Goal: Task Accomplishment & Management: Manage account settings

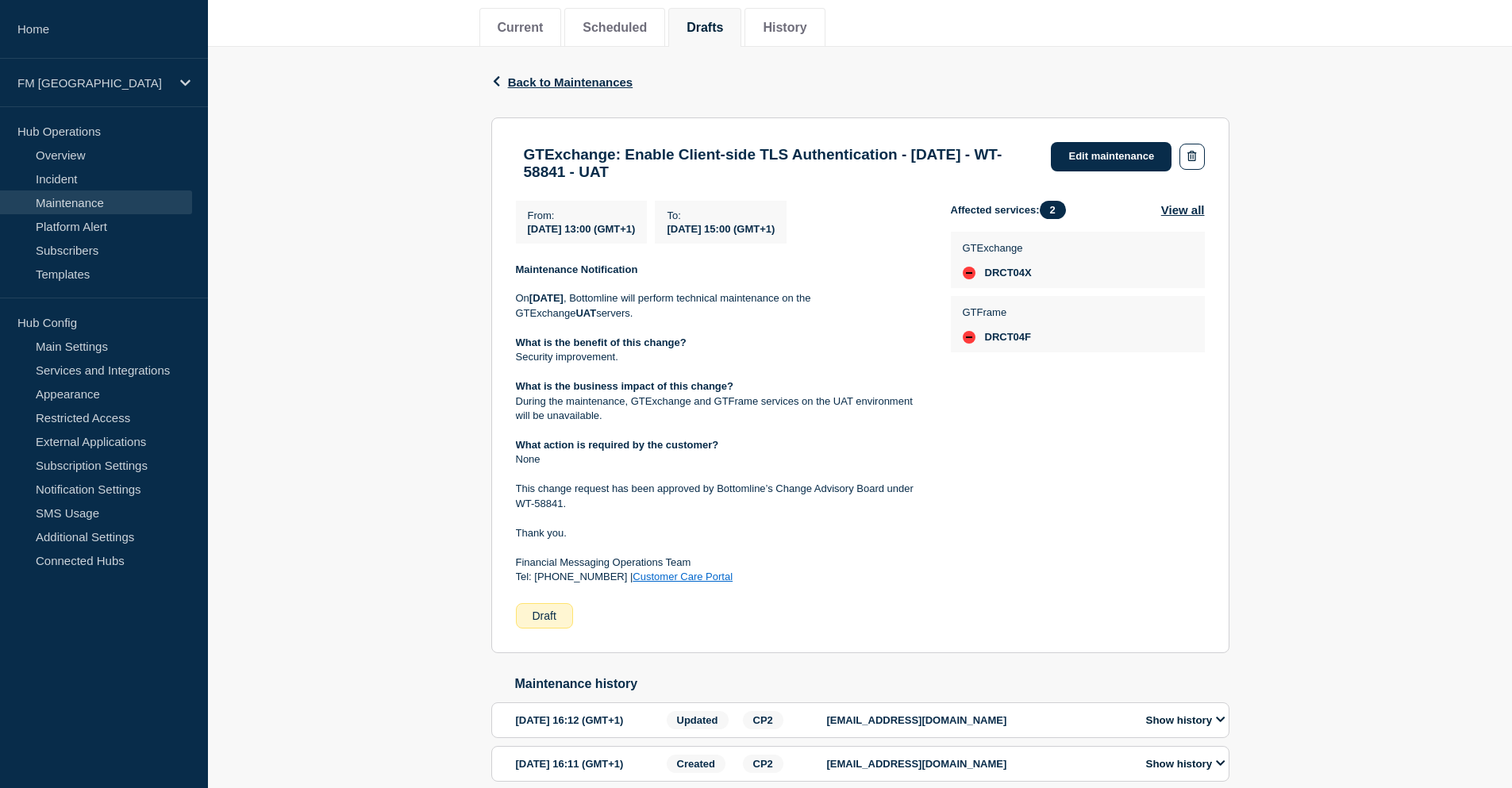
scroll to position [238, 0]
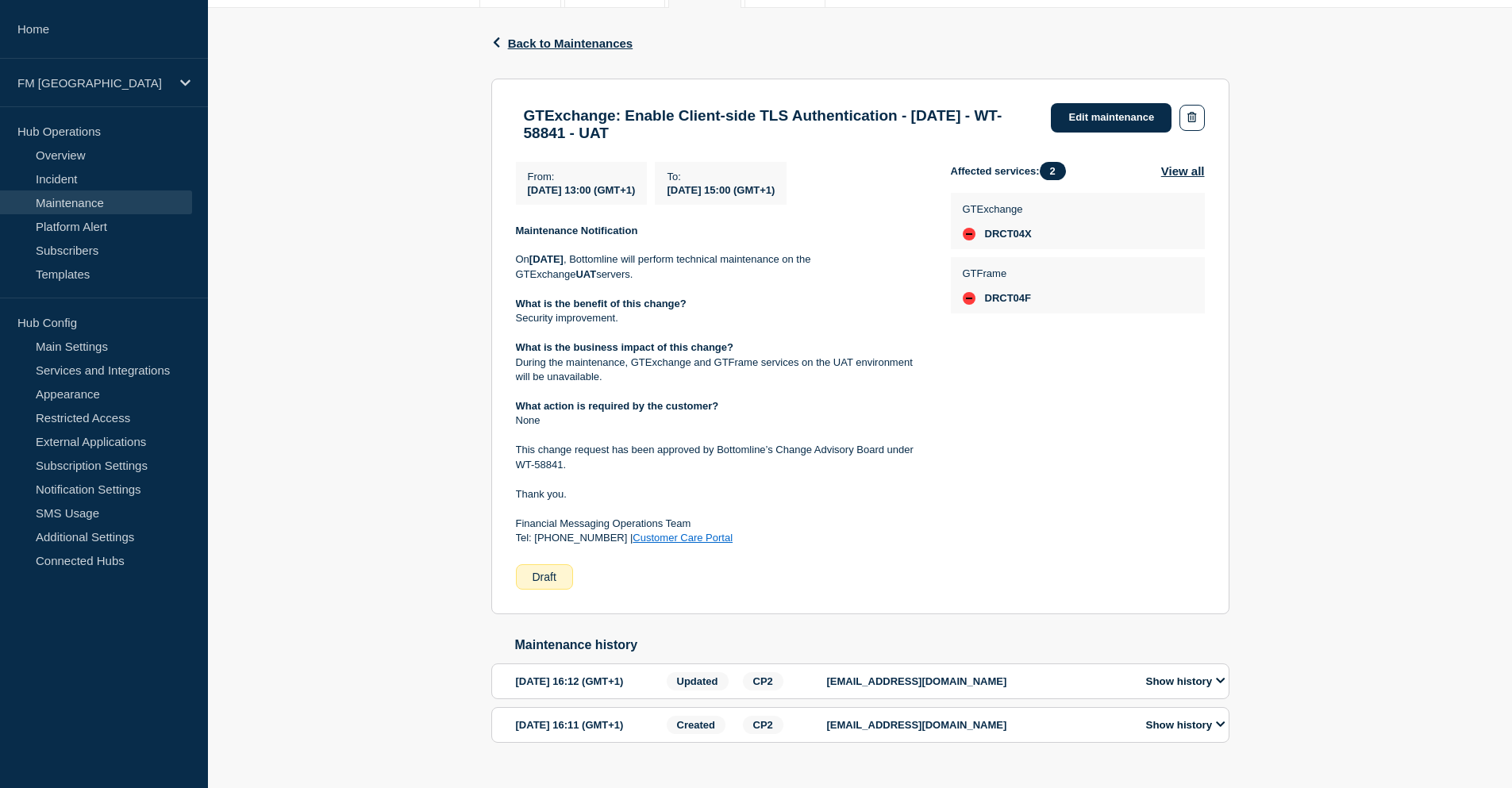
click at [979, 526] on div "Affected services: 2 View all GTExchange DRCT04X GTFrame DRCT04F" at bounding box center [1077, 376] width 254 height 429
click at [1089, 114] on link "Edit maintenance" at bounding box center [1110, 118] width 120 height 30
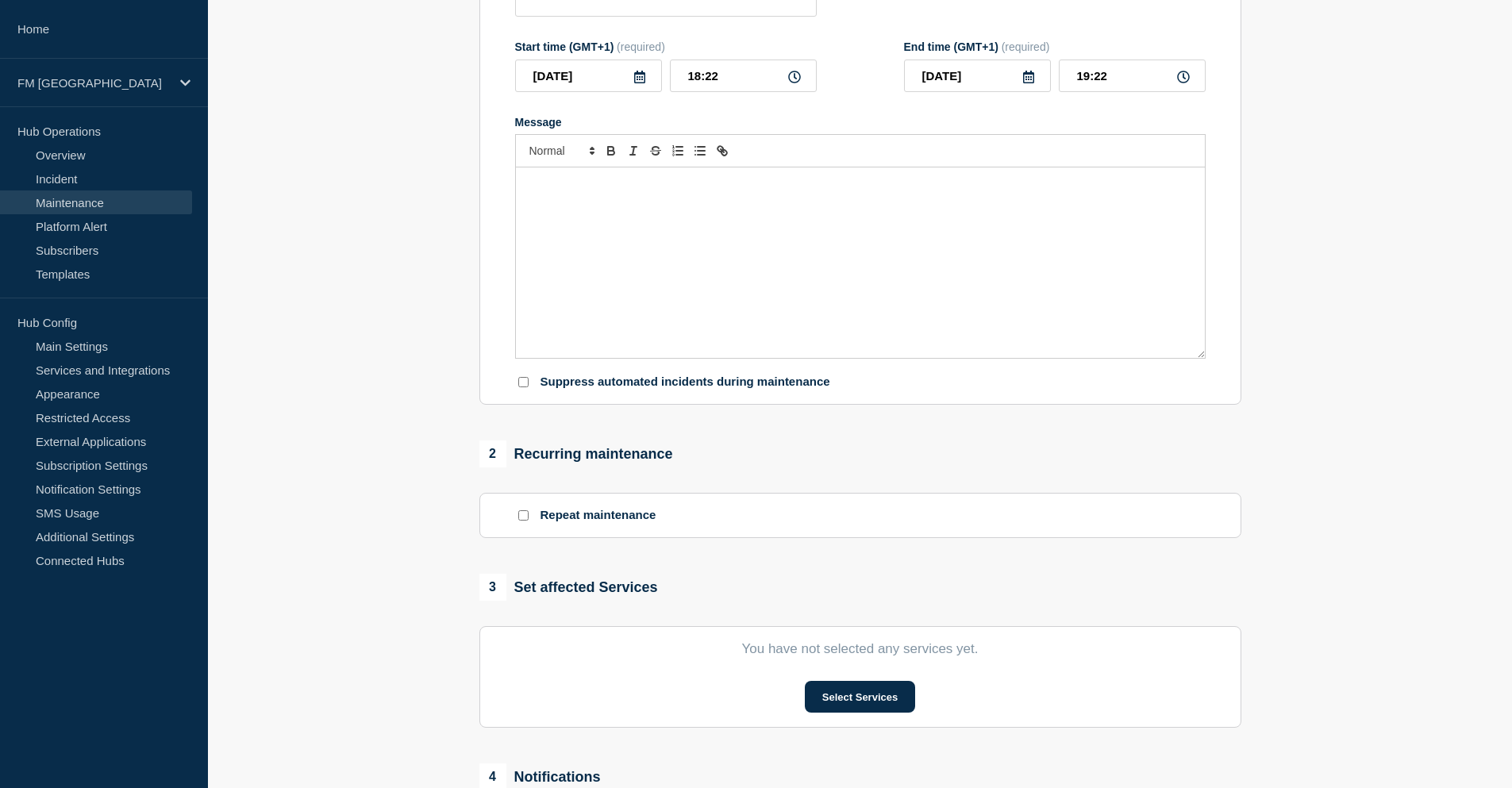
type input "GTExchange: Enable Client-side TLS Authentication - [DATE] - WT-58841 - UAT"
type input "[DATE]"
type input "13:00"
type input "[DATE]"
type input "15:00"
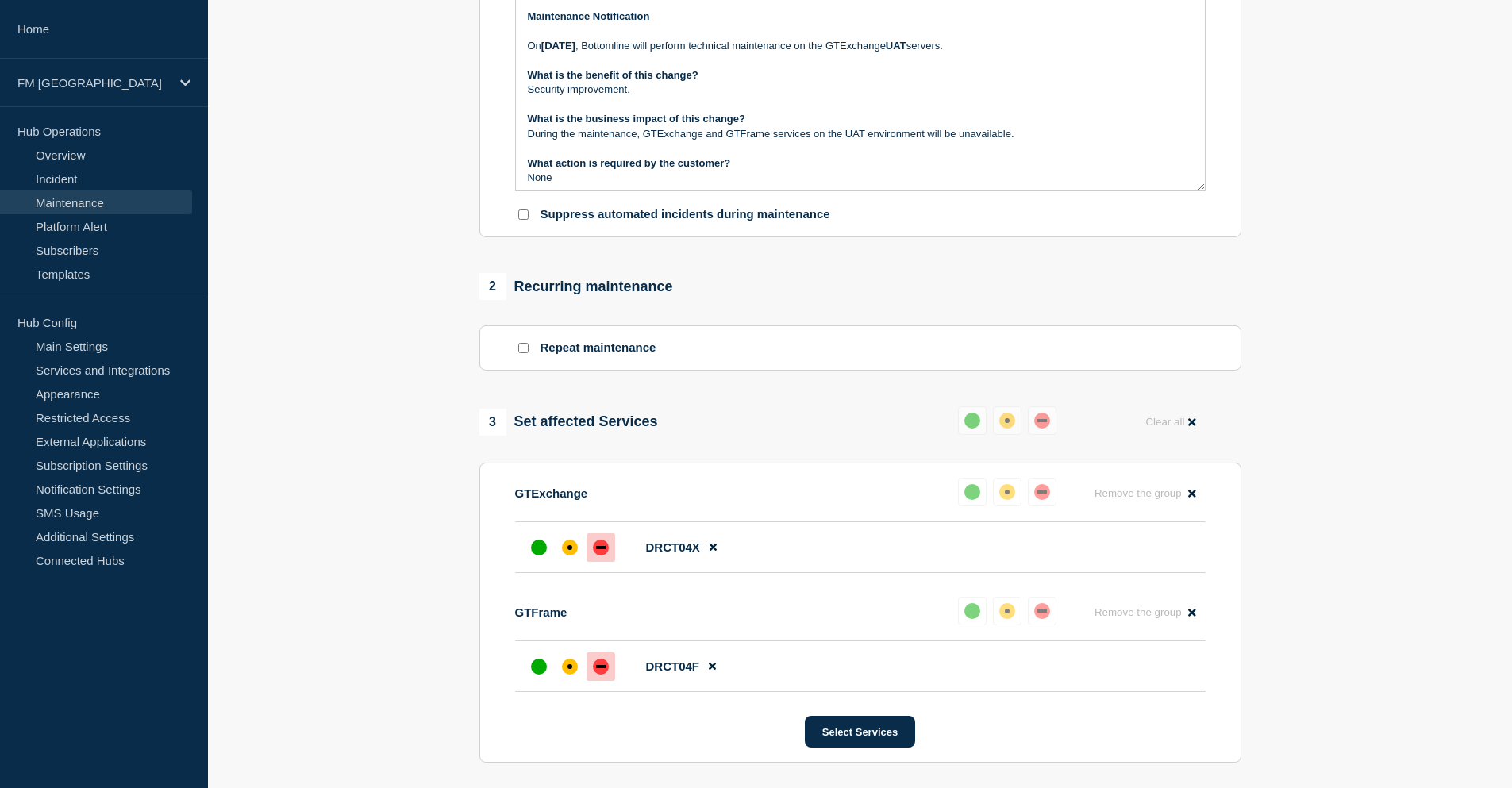
scroll to position [238, 0]
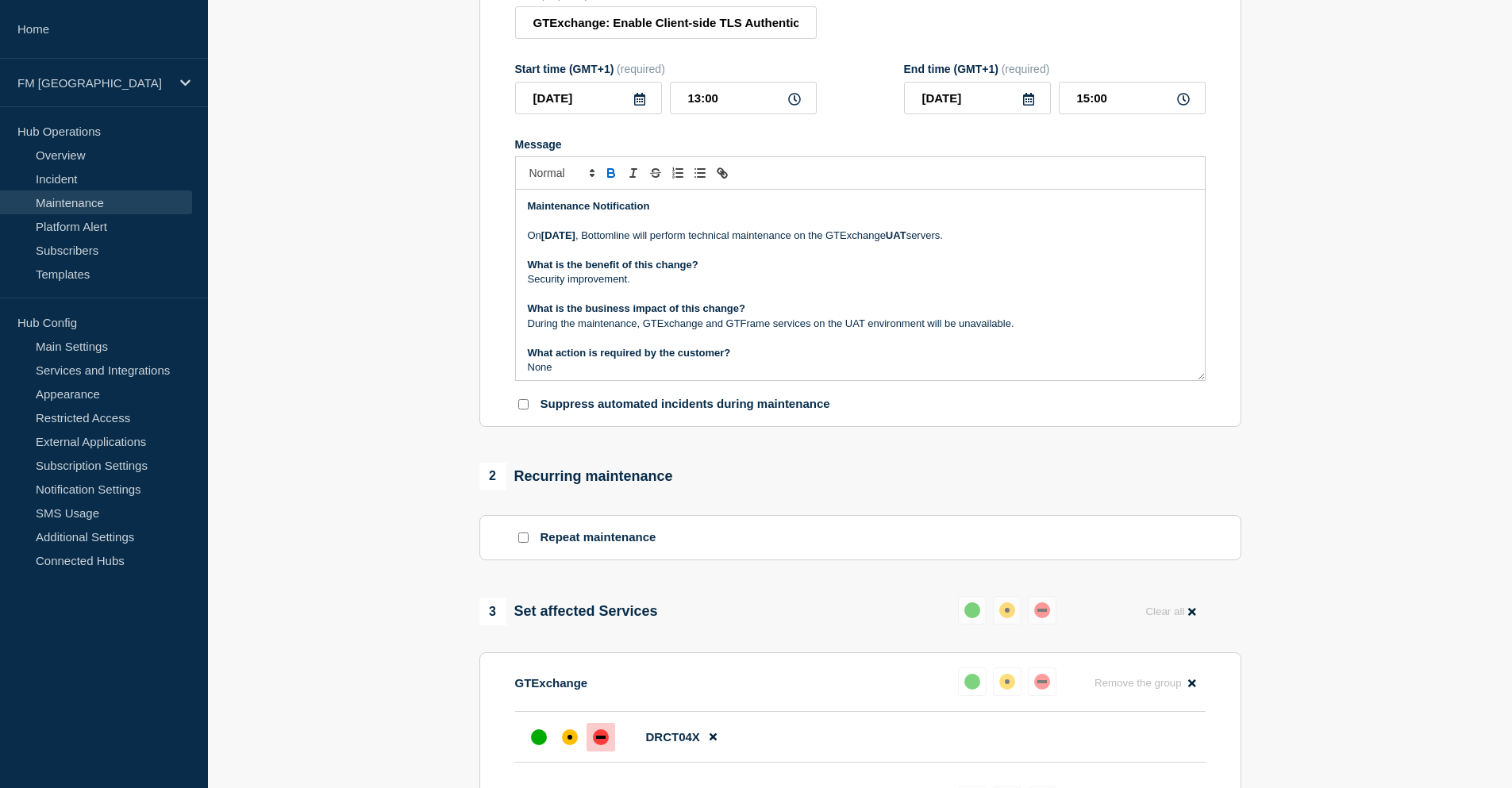
click at [715, 375] on p "None" at bounding box center [860, 367] width 665 height 14
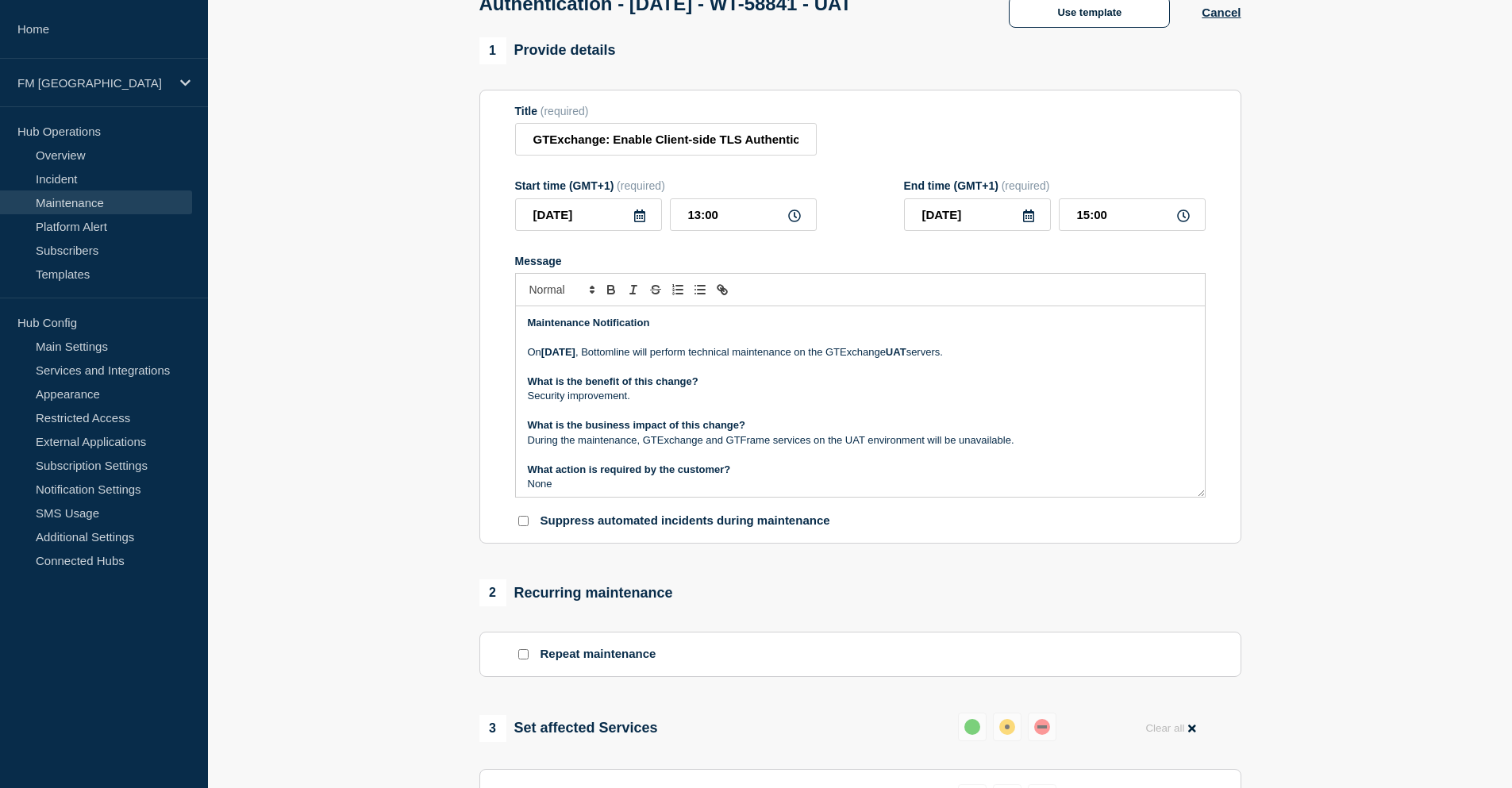
scroll to position [0, 0]
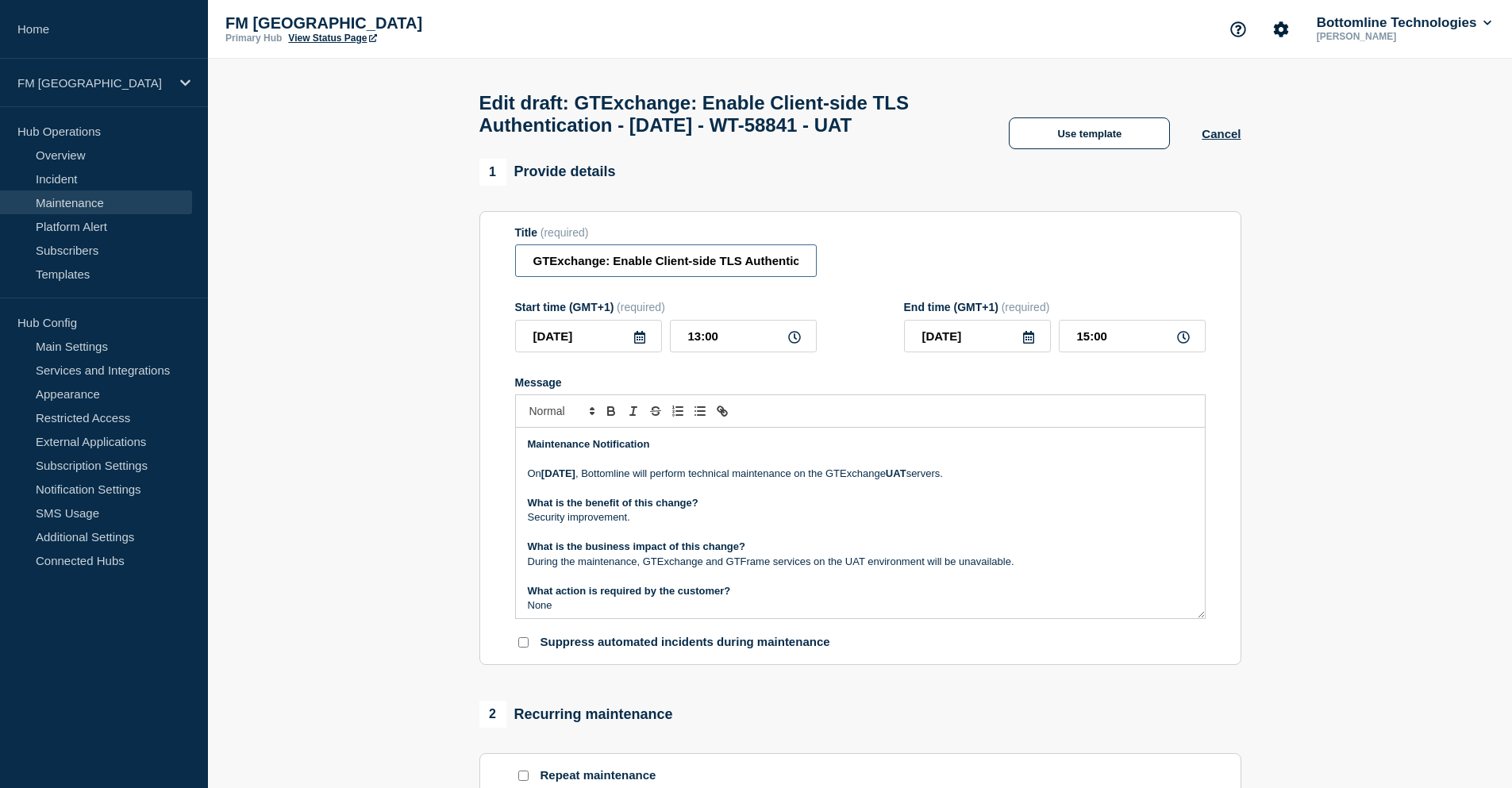
click at [603, 270] on input "GTExchange: Enable Client-side TLS Authentication - [DATE] - WT-58841 - UAT" at bounding box center [666, 261] width 302 height 32
type input "GTExchange Maintenance - Enable Client-side TLS Authentication - UAT - [DATE] -…"
click at [806, 496] on p "Message" at bounding box center [860, 489] width 665 height 14
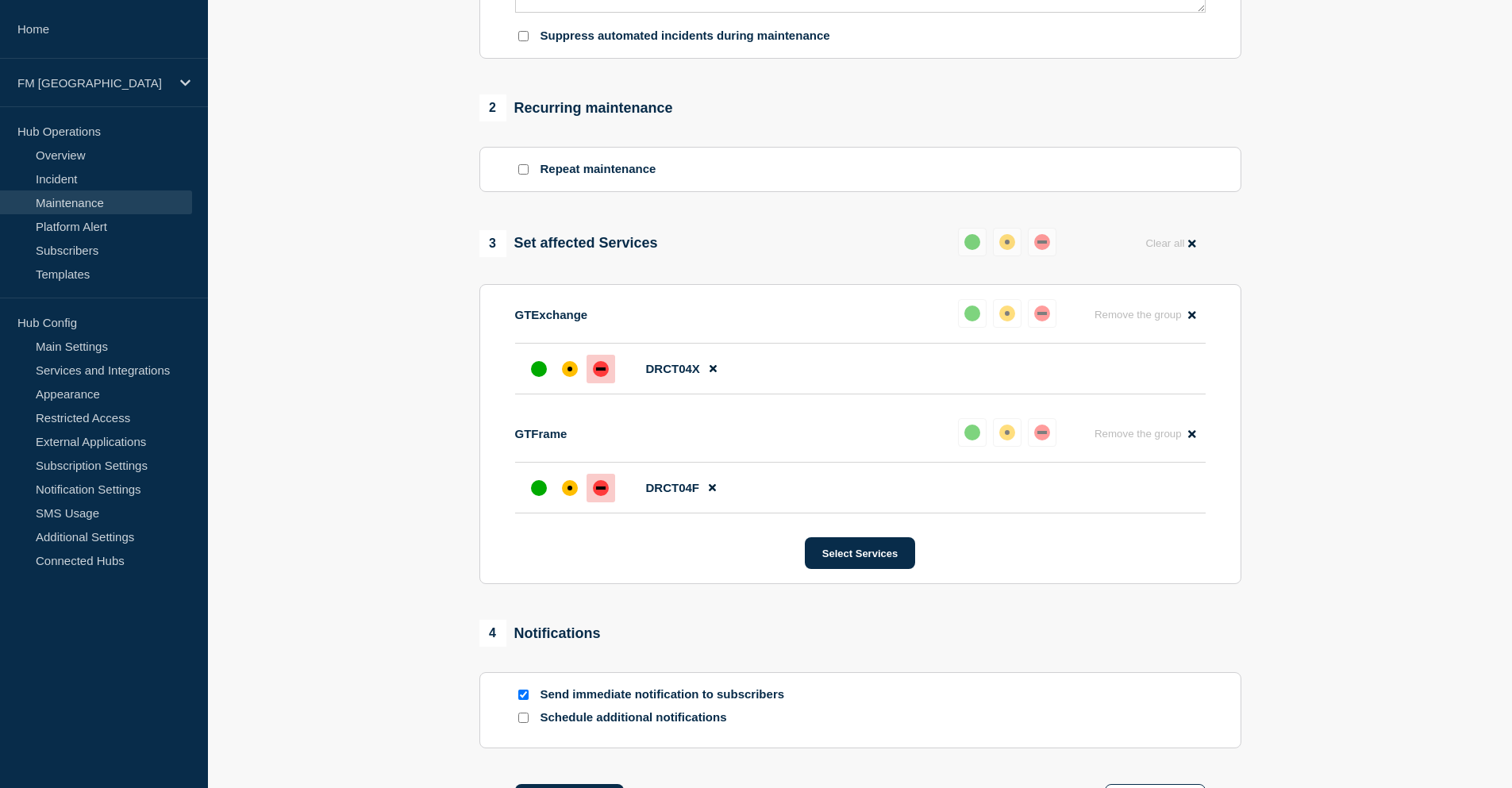
scroll to position [772, 0]
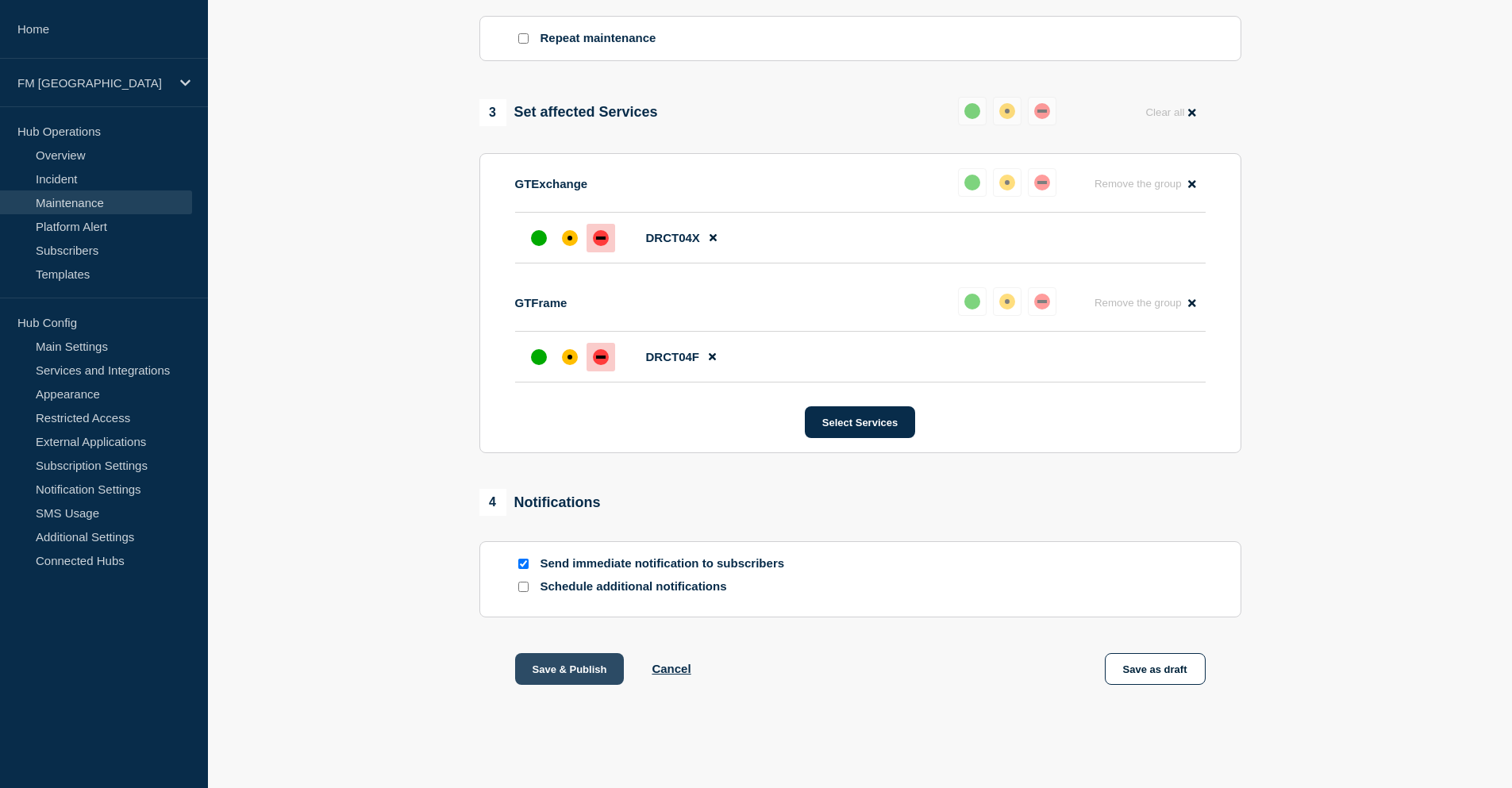
click at [601, 669] on button "Save & Publish" at bounding box center [569, 669] width 109 height 31
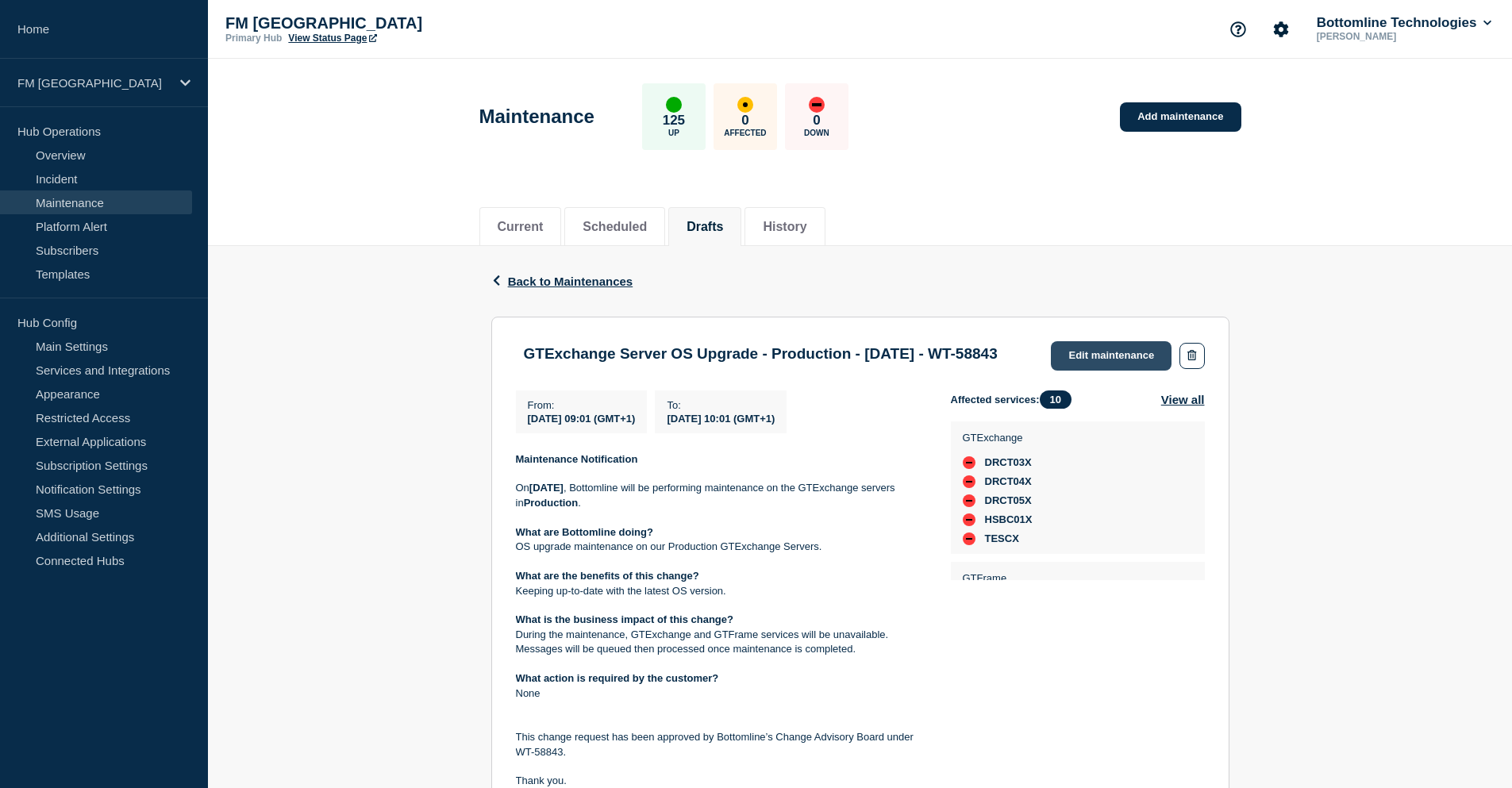
click at [1138, 358] on link "Edit maintenance" at bounding box center [1110, 356] width 120 height 30
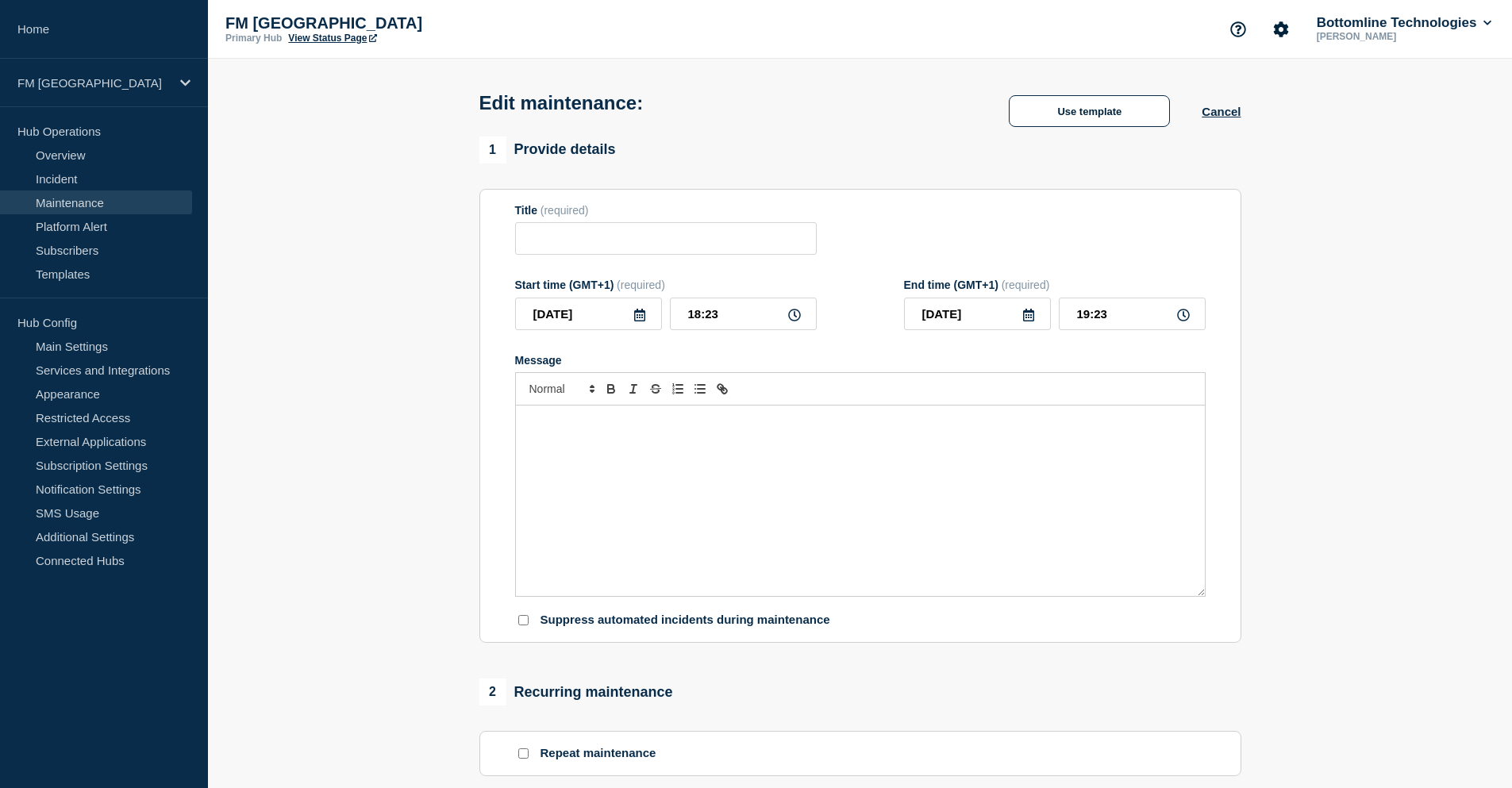
type input "GTExchange Server OS Upgrade - Production - [DATE] - WT-58843"
type input "09:01"
type input "10:01"
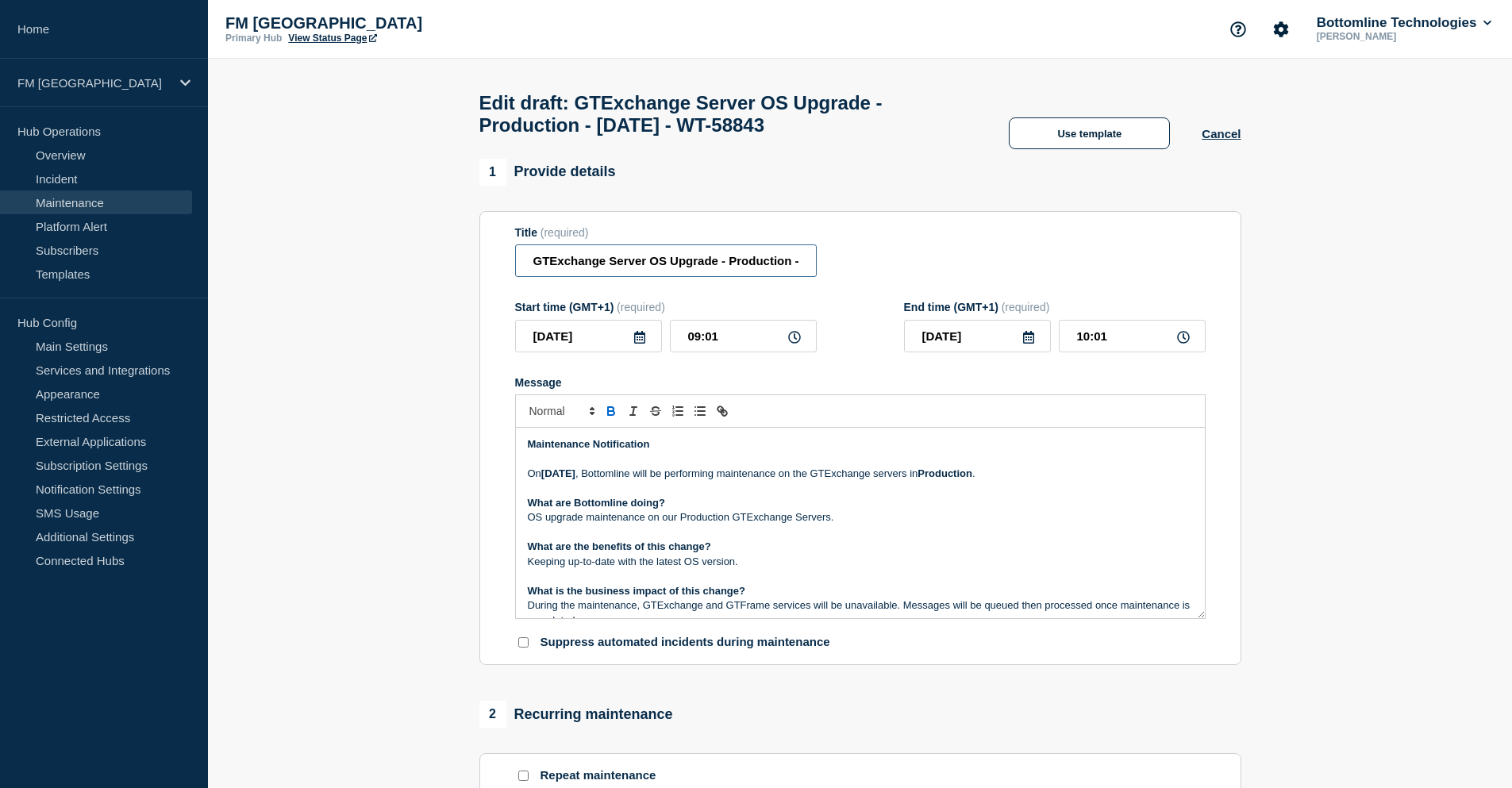
click at [758, 269] on input "GTExchange Server OS Upgrade - Production - [DATE] - WT-58843" at bounding box center [666, 261] width 302 height 32
type input "GTExchange Server OS Upgrade - PROD - [DATE] - WT-58843"
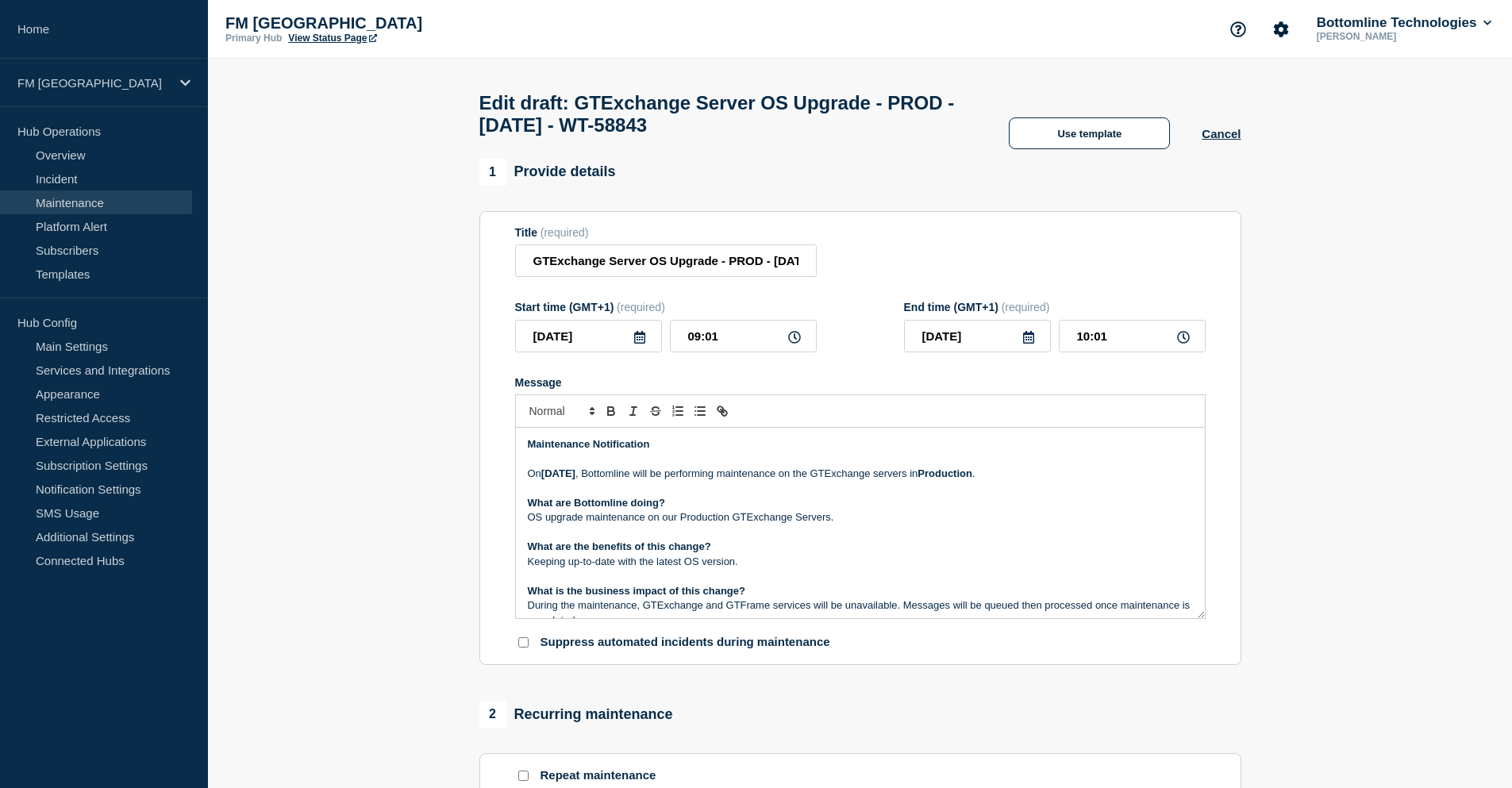
click at [643, 344] on icon at bounding box center [640, 337] width 13 height 13
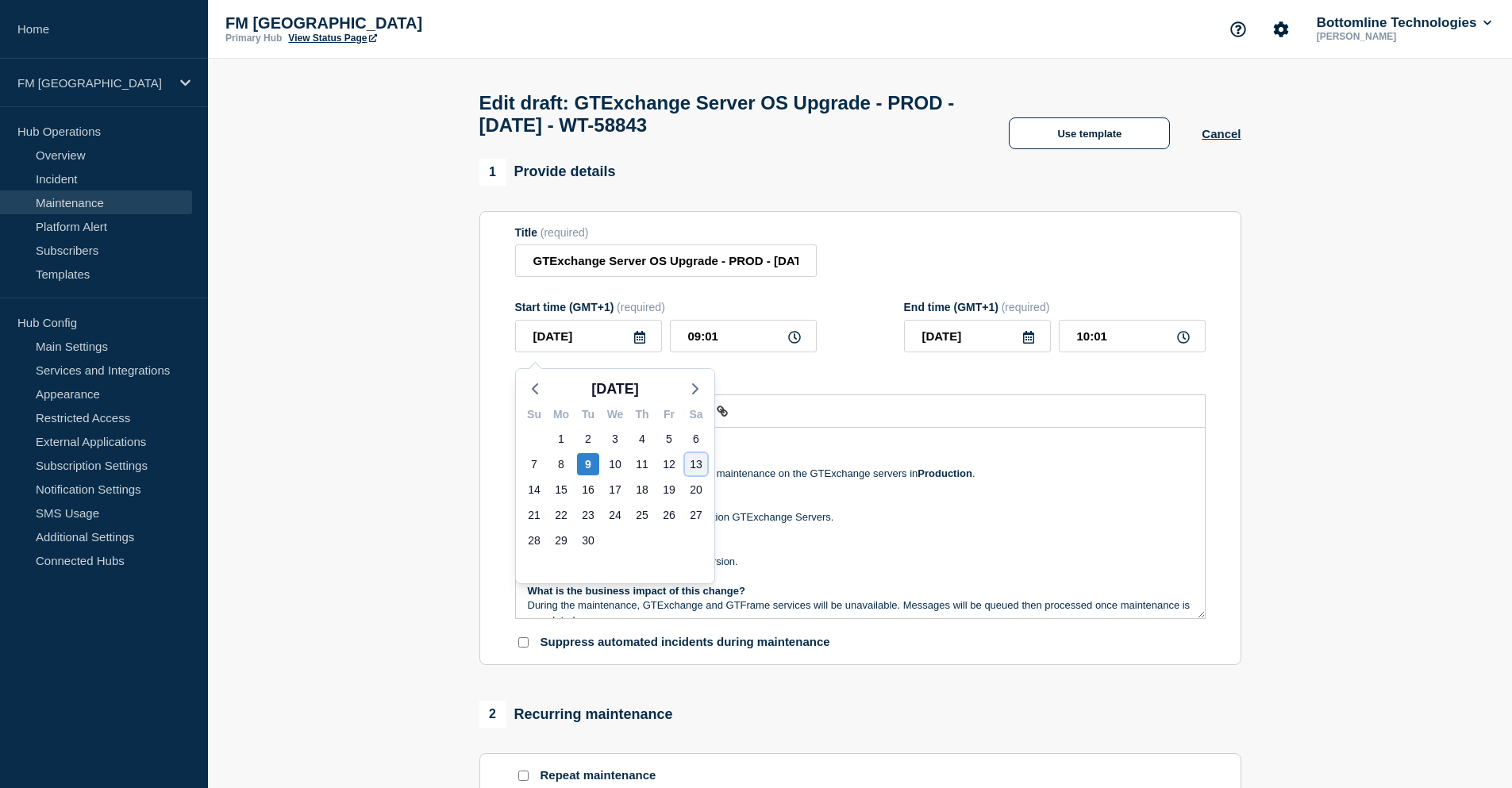
click at [695, 463] on div "13" at bounding box center [695, 464] width 22 height 22
type input "[DATE]"
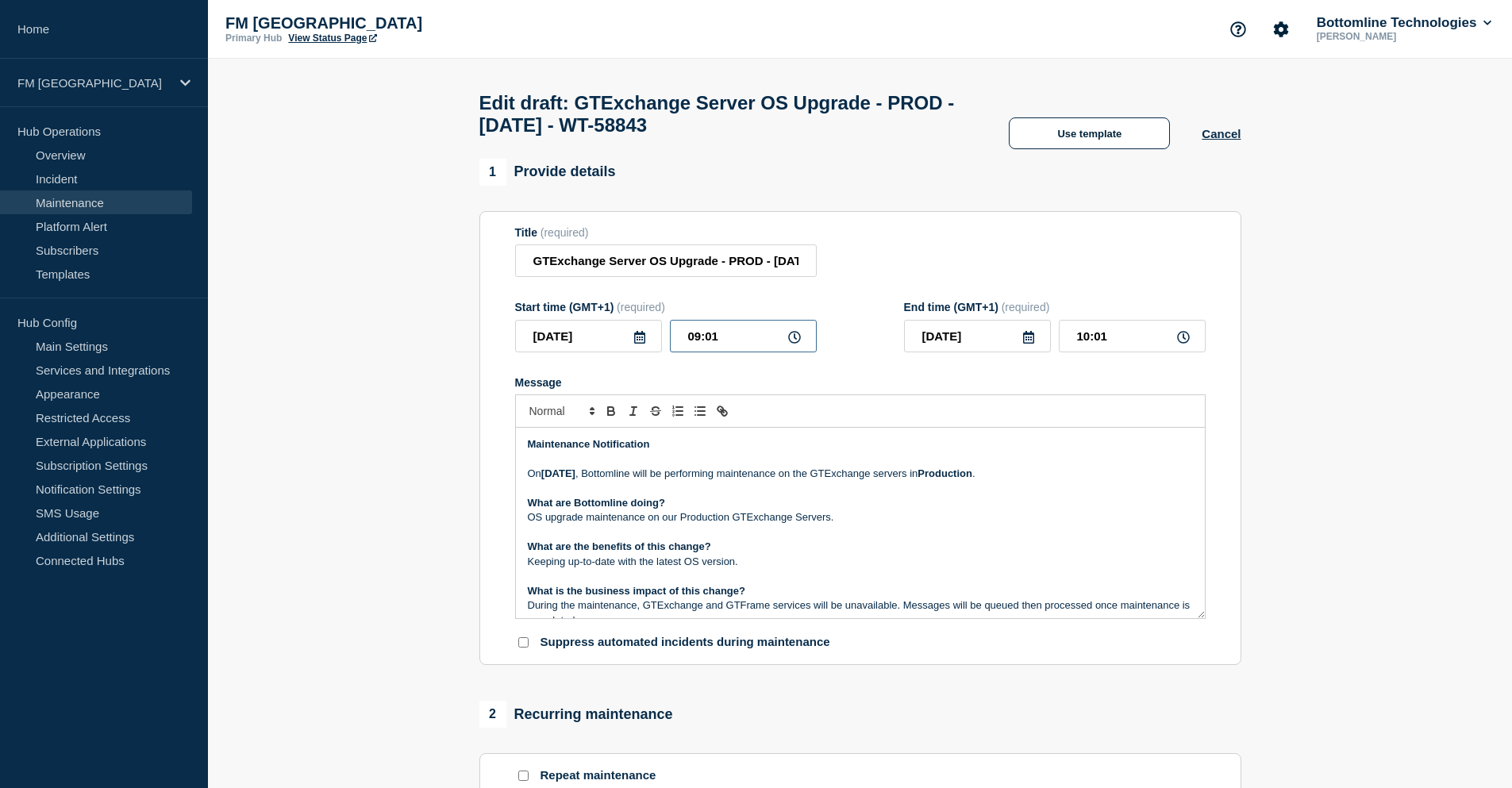
drag, startPoint x: 743, startPoint y: 352, endPoint x: 655, endPoint y: 347, distance: 88.1
click at [655, 347] on div "[DATE] 09:01" at bounding box center [666, 336] width 302 height 32
type input "18:00"
drag, startPoint x: 1120, startPoint y: 346, endPoint x: 1042, endPoint y: 346, distance: 78.0
click at [1042, 346] on div "2025-09-13 19:00" at bounding box center [1055, 336] width 302 height 32
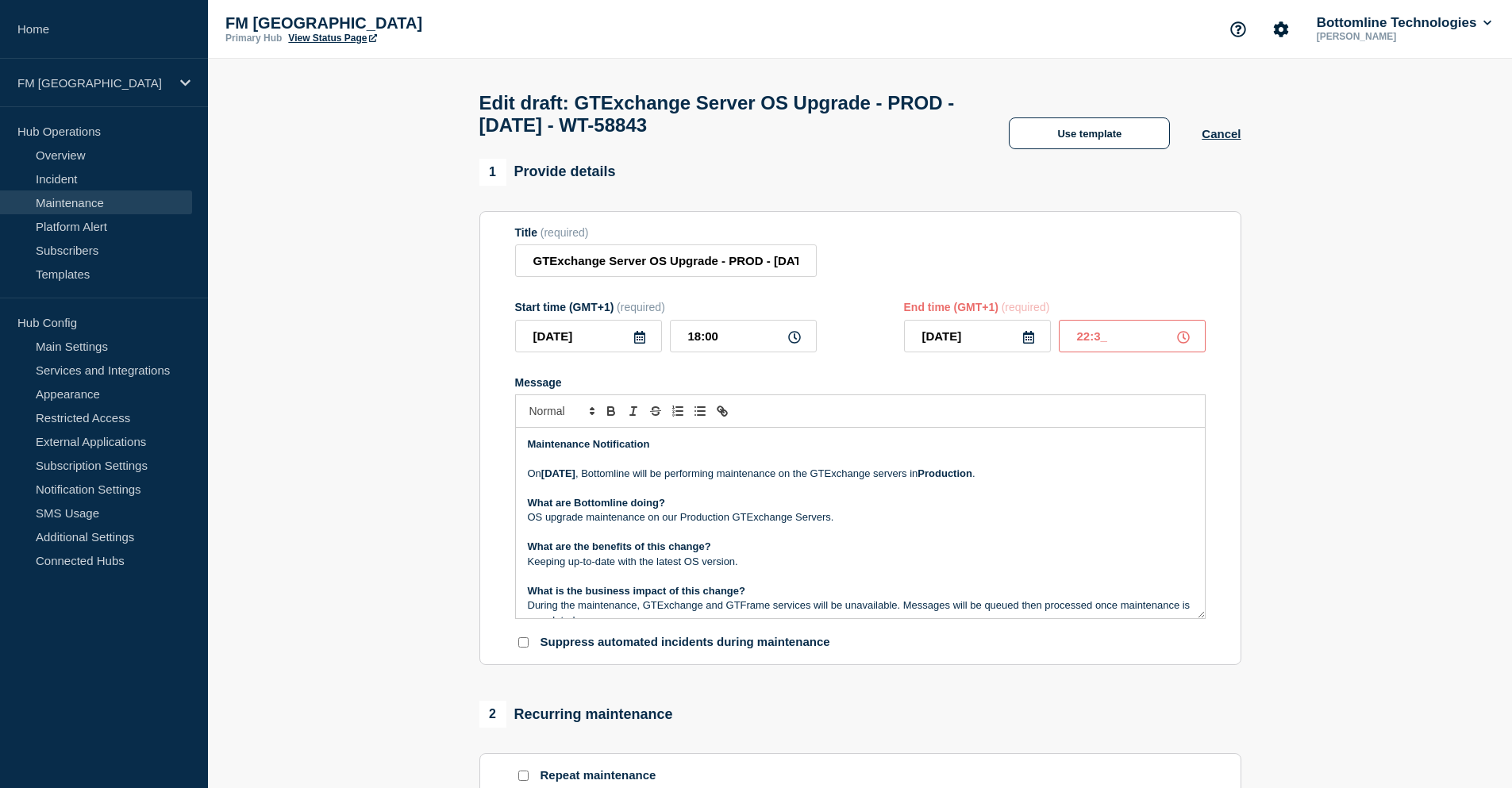
type input "22:30"
click at [858, 519] on p "OS upgrade maintenance on our Production GTExchange Servers." at bounding box center [860, 517] width 665 height 14
drag, startPoint x: 546, startPoint y: 479, endPoint x: 594, endPoint y: 496, distance: 50.9
click at [546, 478] on strong "13th September" at bounding box center [558, 474] width 34 height 12
click at [572, 481] on p "On Saturday 13th September , Bottomline will be performing maintenance on the G…" at bounding box center [860, 474] width 665 height 14
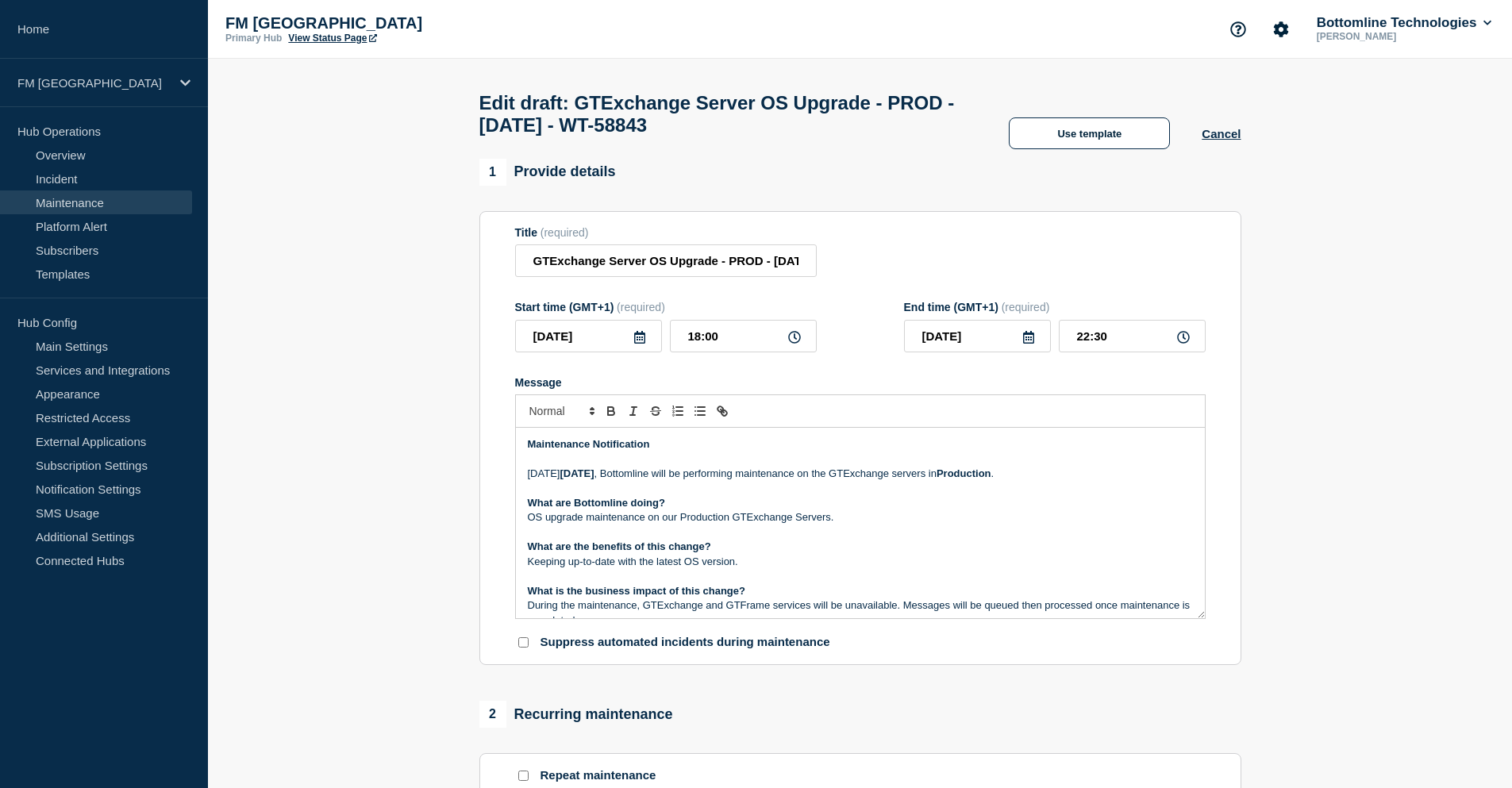
click at [572, 481] on p "On Saturday 13th September , Bottomline will be performing maintenance on the G…" at bounding box center [860, 474] width 665 height 14
click at [1098, 481] on p "On Saturday 13th September , Bottomline will be performing maintenance on the G…" at bounding box center [860, 474] width 665 height 14
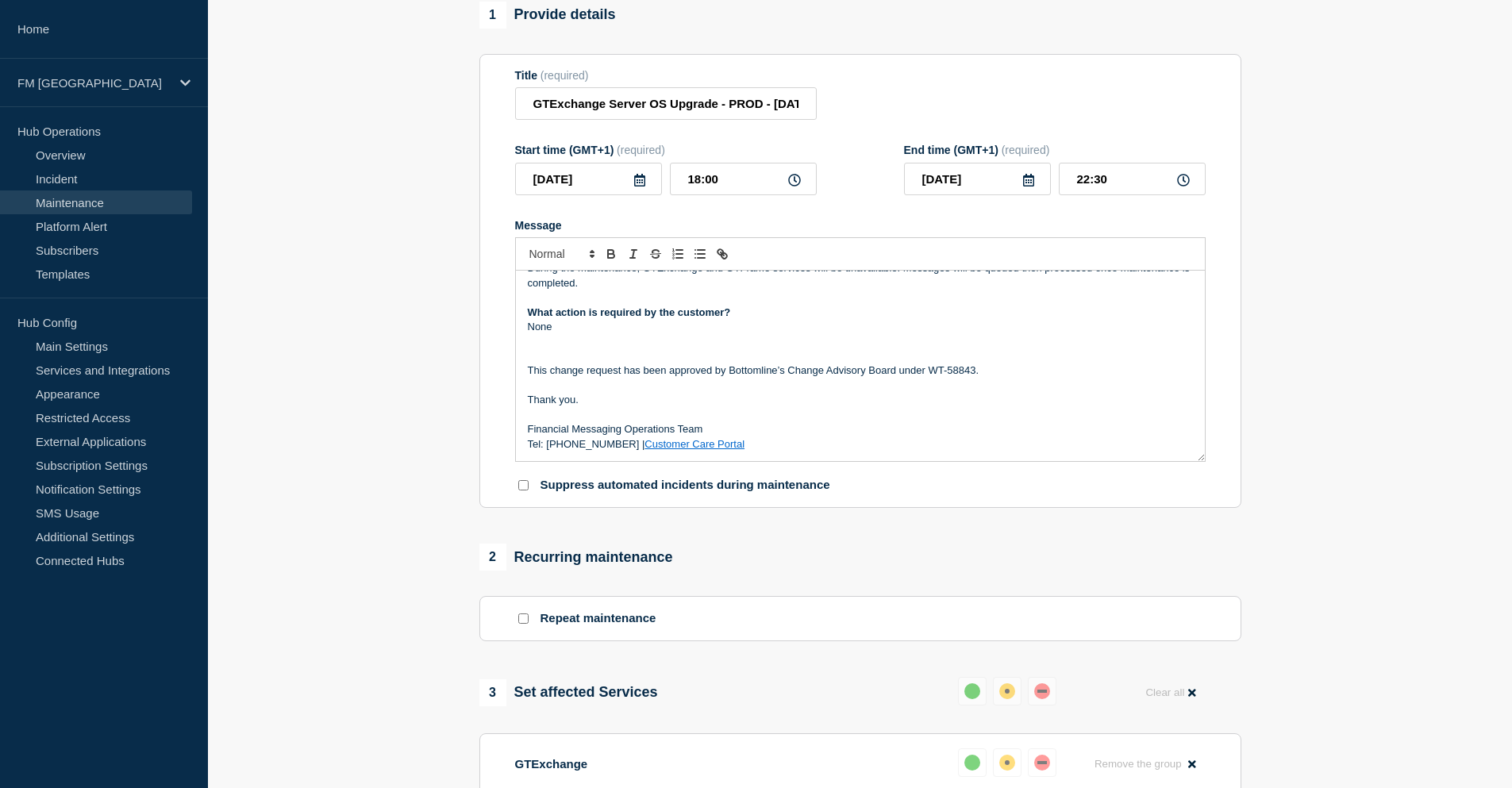
scroll to position [158, 0]
click at [624, 357] on p "Message" at bounding box center [860, 354] width 665 height 14
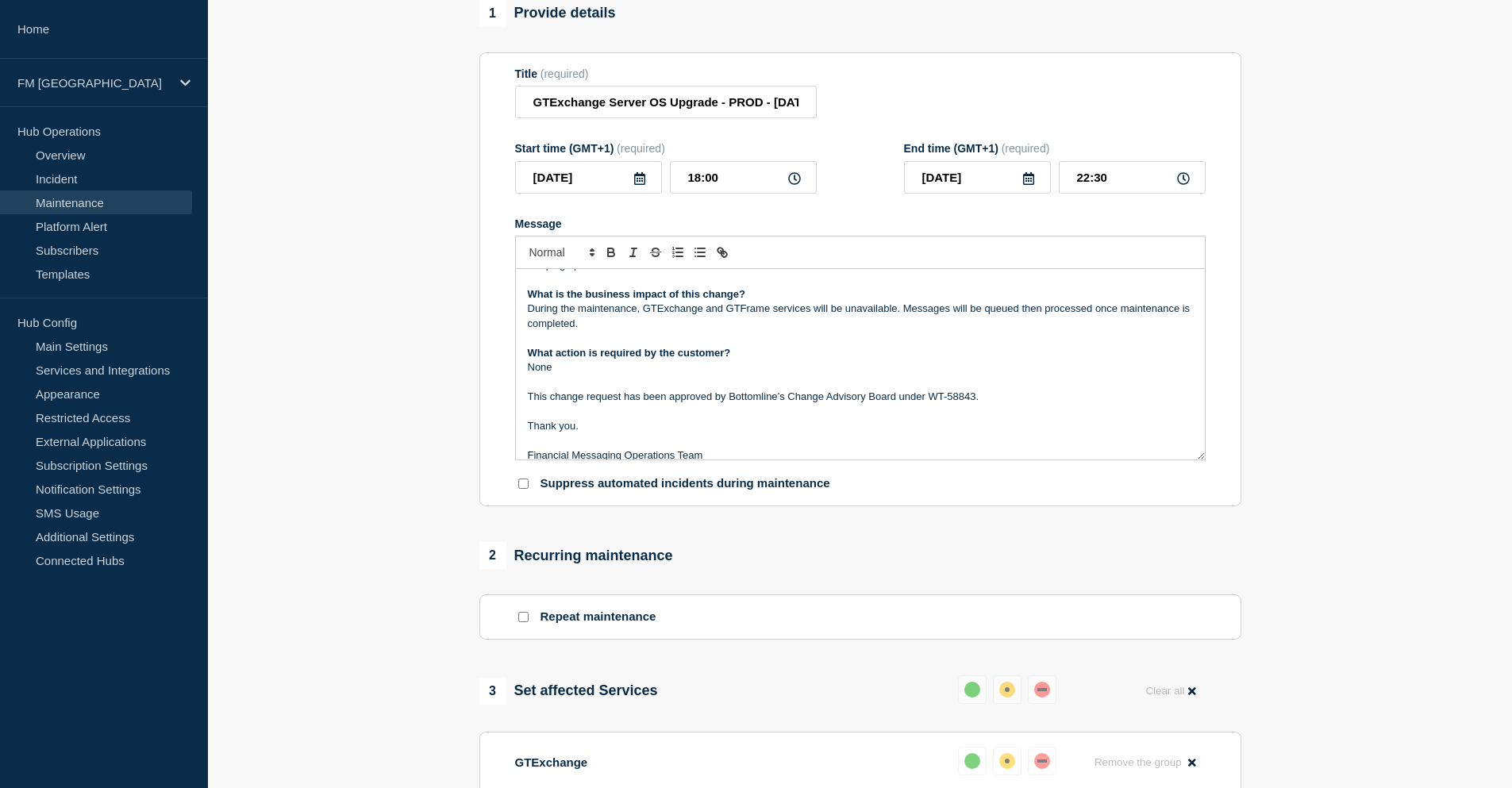
scroll to position [165, 0]
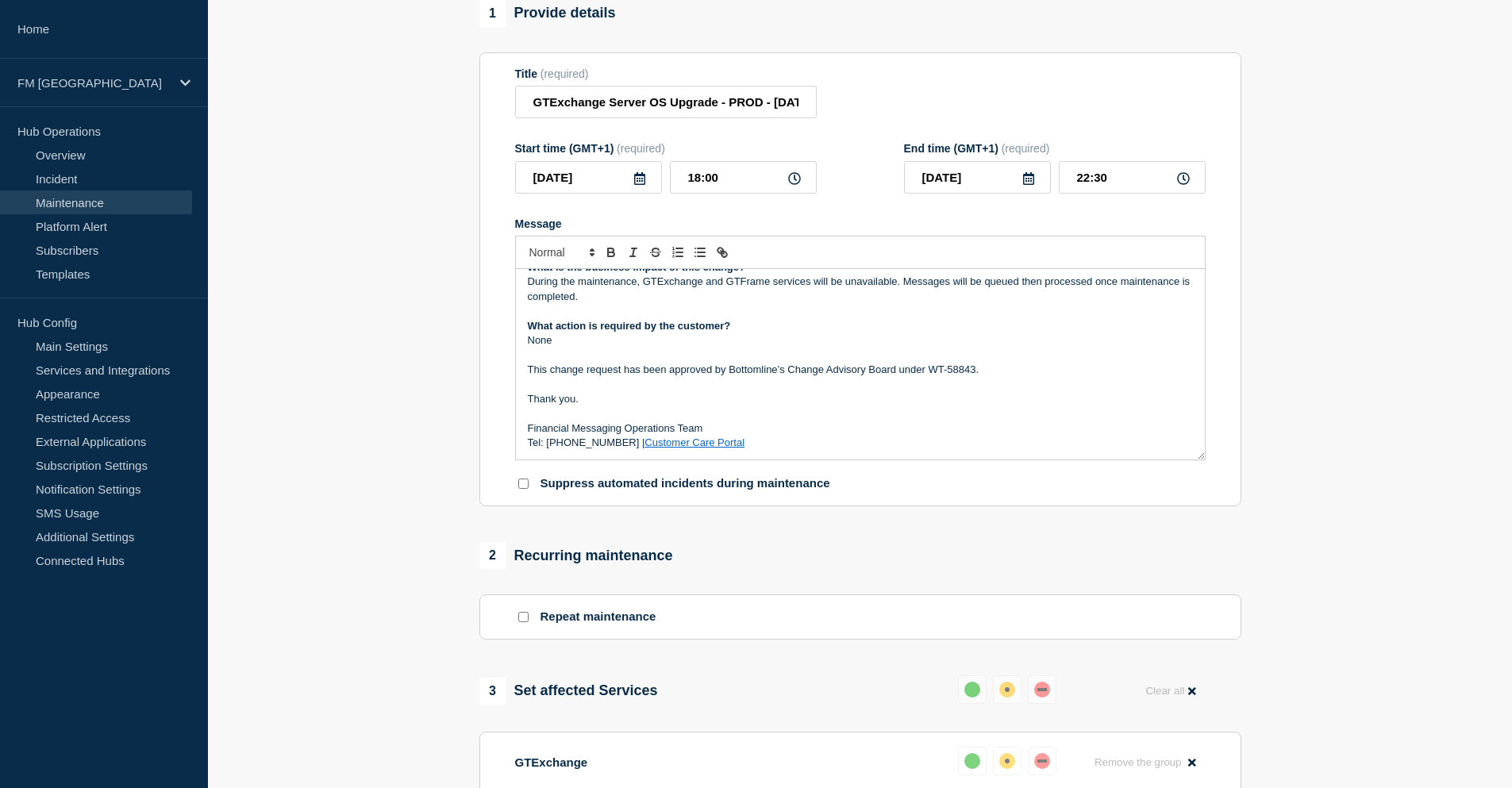
click at [676, 447] on link "Customer Care Portal" at bounding box center [695, 442] width 100 height 12
click at [862, 377] on p "This change request has been approved by Bottomline’s Change Advisory Board und…" at bounding box center [860, 369] width 665 height 14
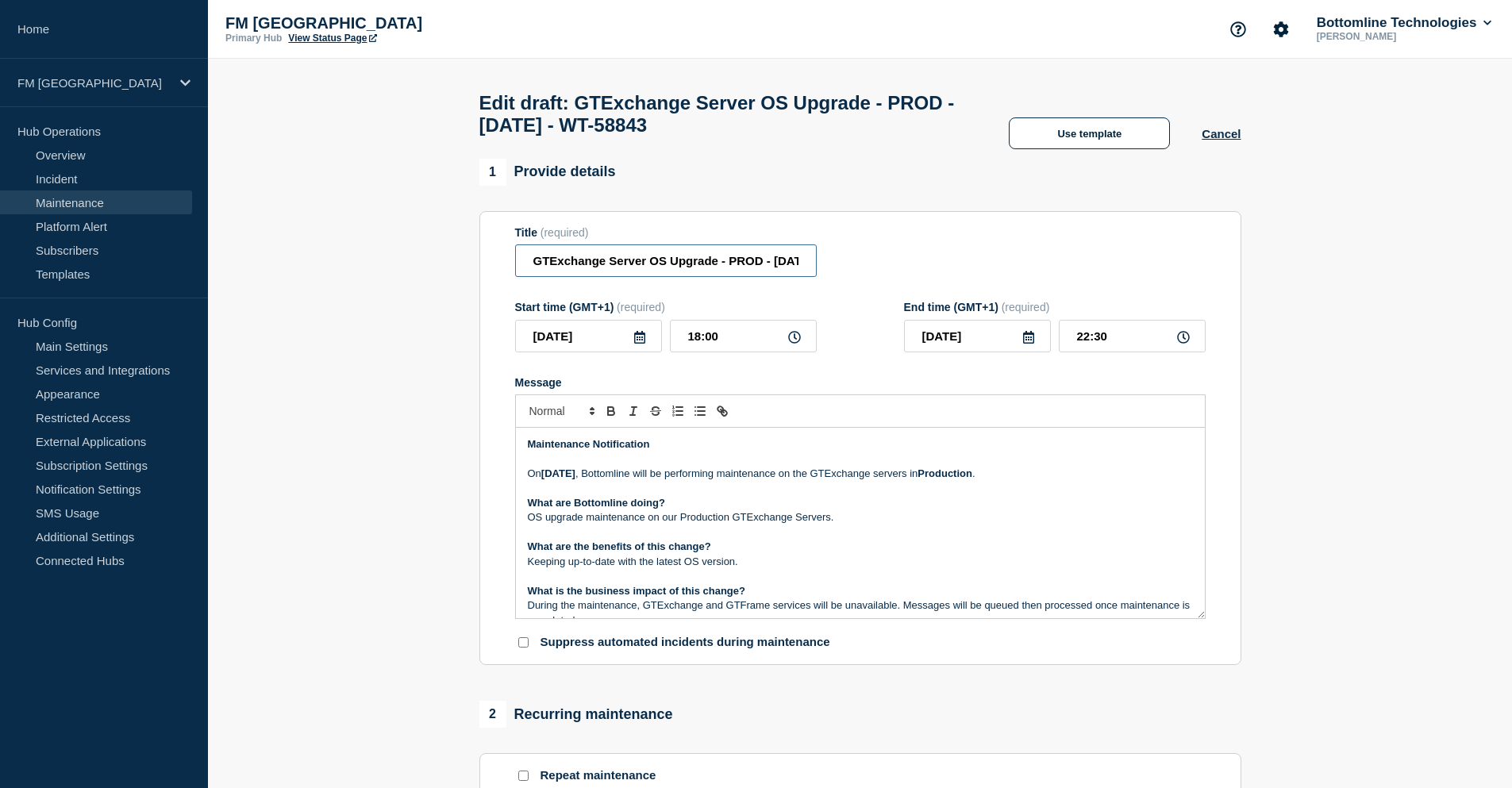
scroll to position [0, 119]
drag, startPoint x: 774, startPoint y: 265, endPoint x: 810, endPoint y: 264, distance: 36.0
click at [810, 264] on input "GTExchange Server OS Upgrade - PROD - 13/SEPT/2025 - WT-58843" at bounding box center [666, 261] width 302 height 32
click at [936, 549] on p "What are the benefits of this change?" at bounding box center [860, 547] width 665 height 14
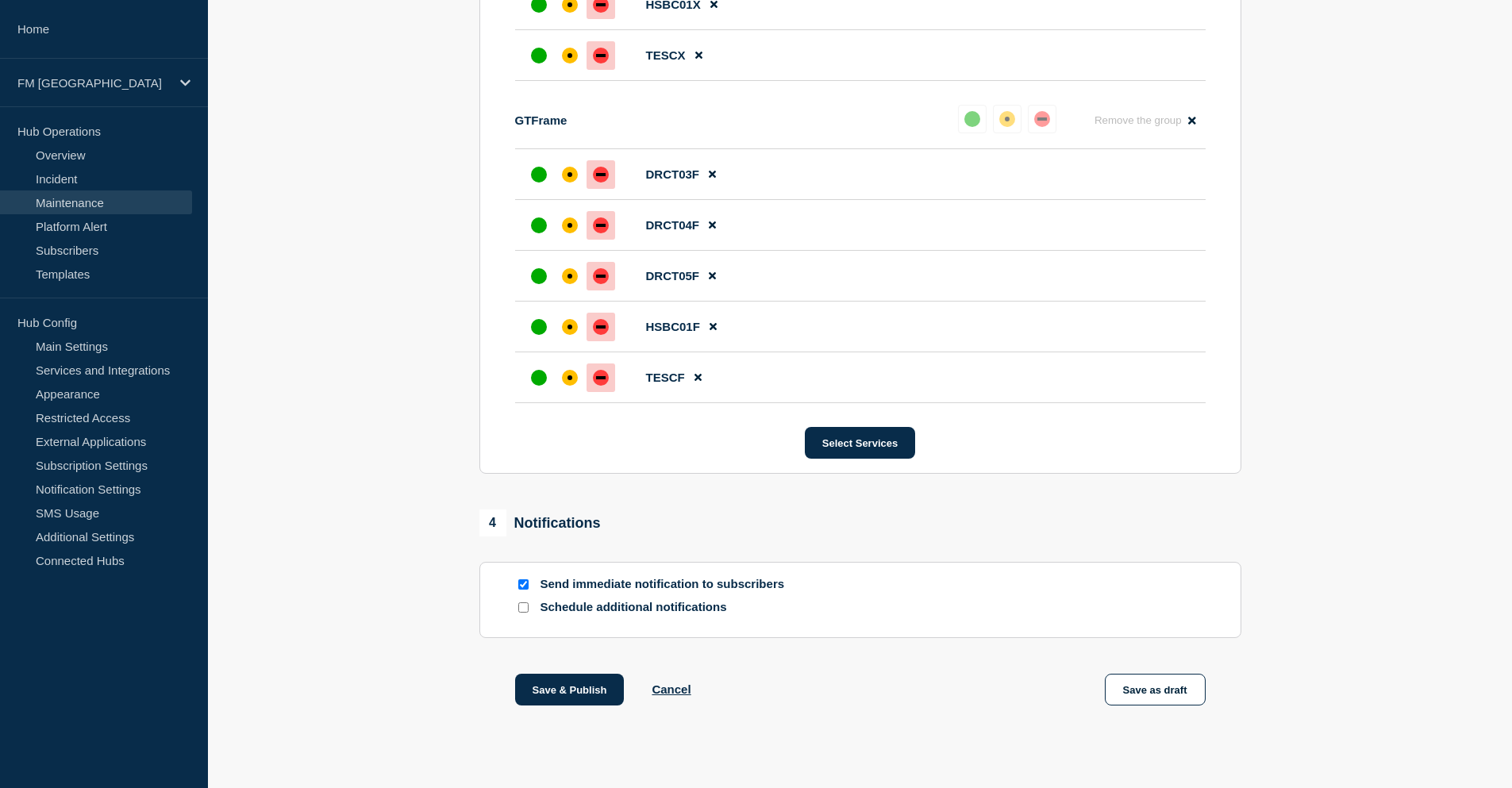
scroll to position [1151, 0]
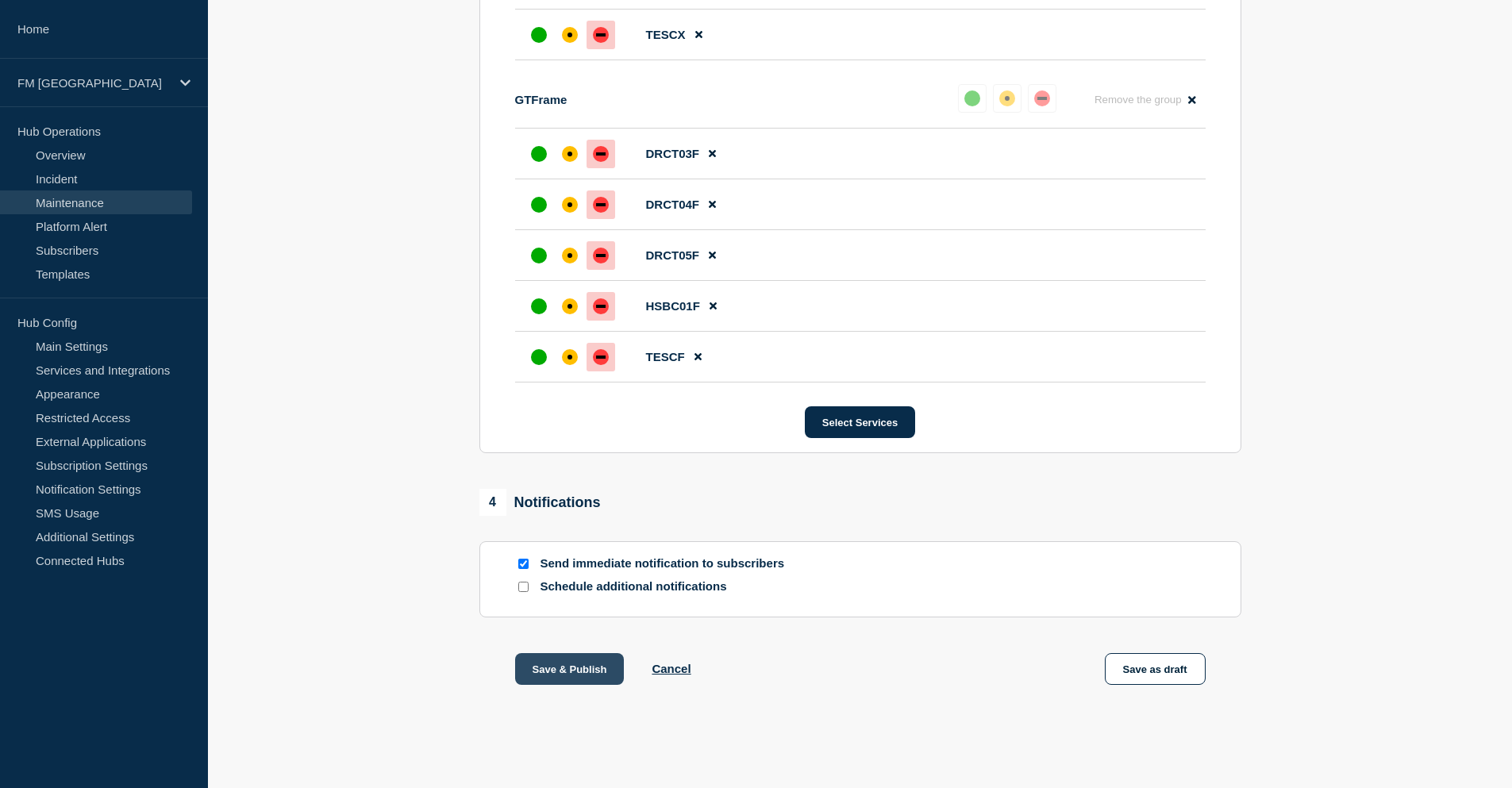
click at [571, 674] on button "Save & Publish" at bounding box center [569, 669] width 109 height 31
